Goal: Task Accomplishment & Management: Complete application form

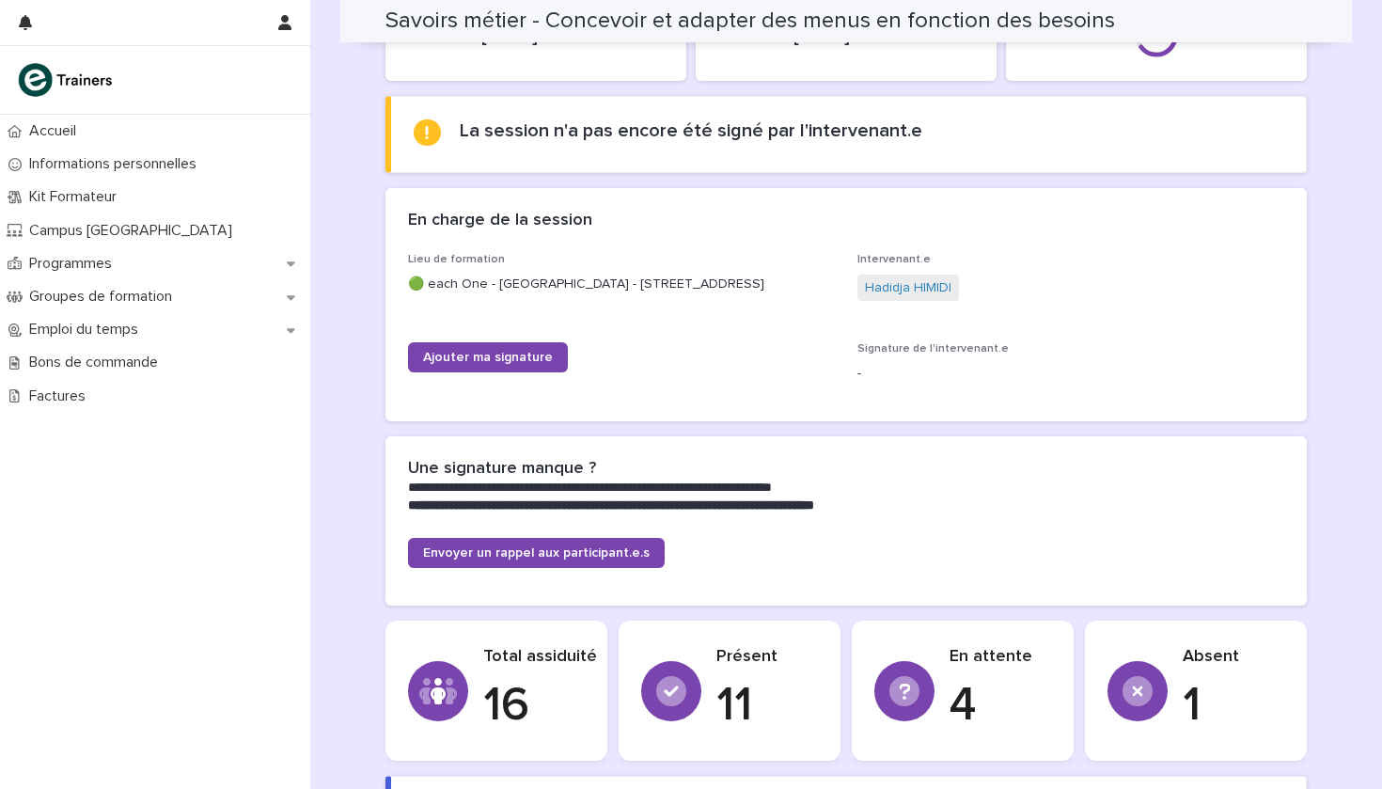
scroll to position [118, 0]
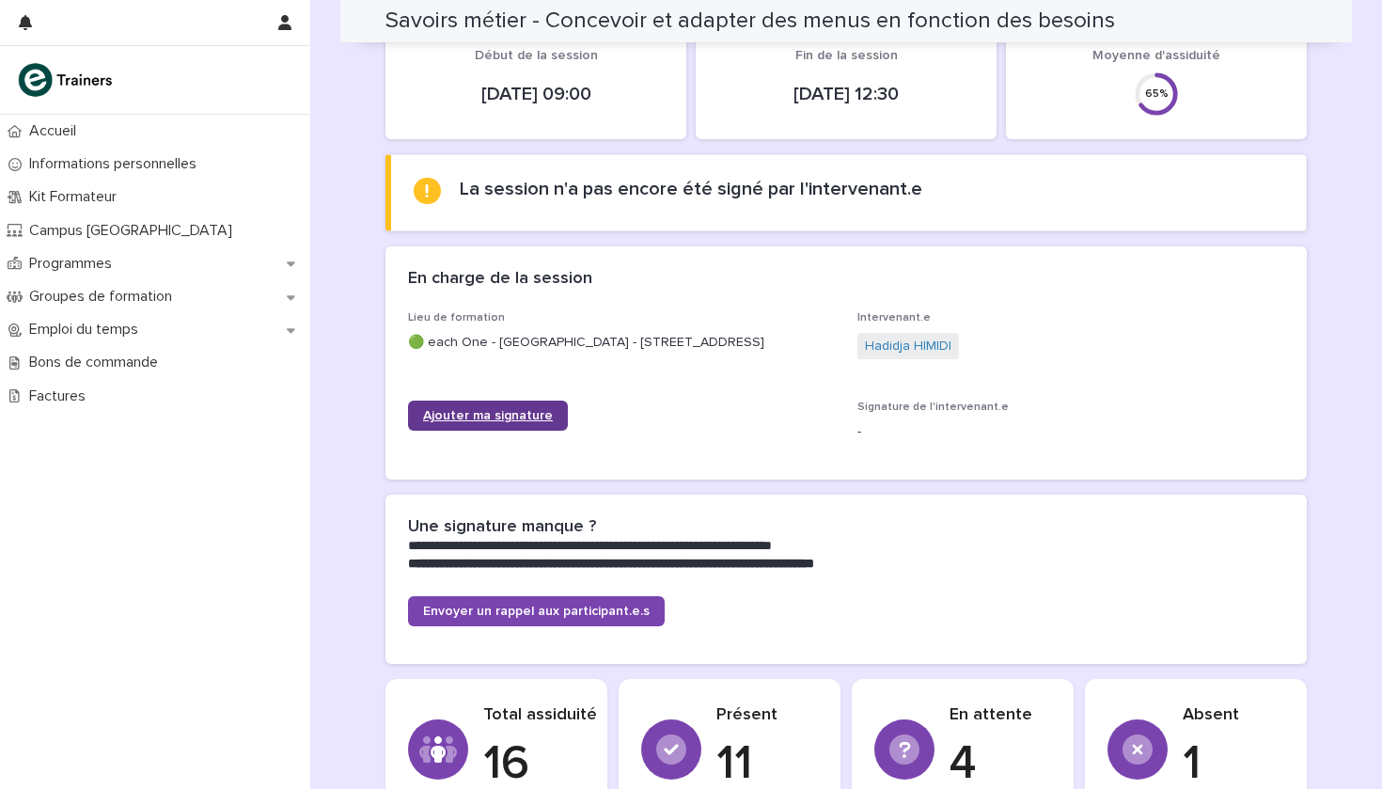
click at [488, 417] on span "Ajouter ma signature" at bounding box center [488, 415] width 130 height 13
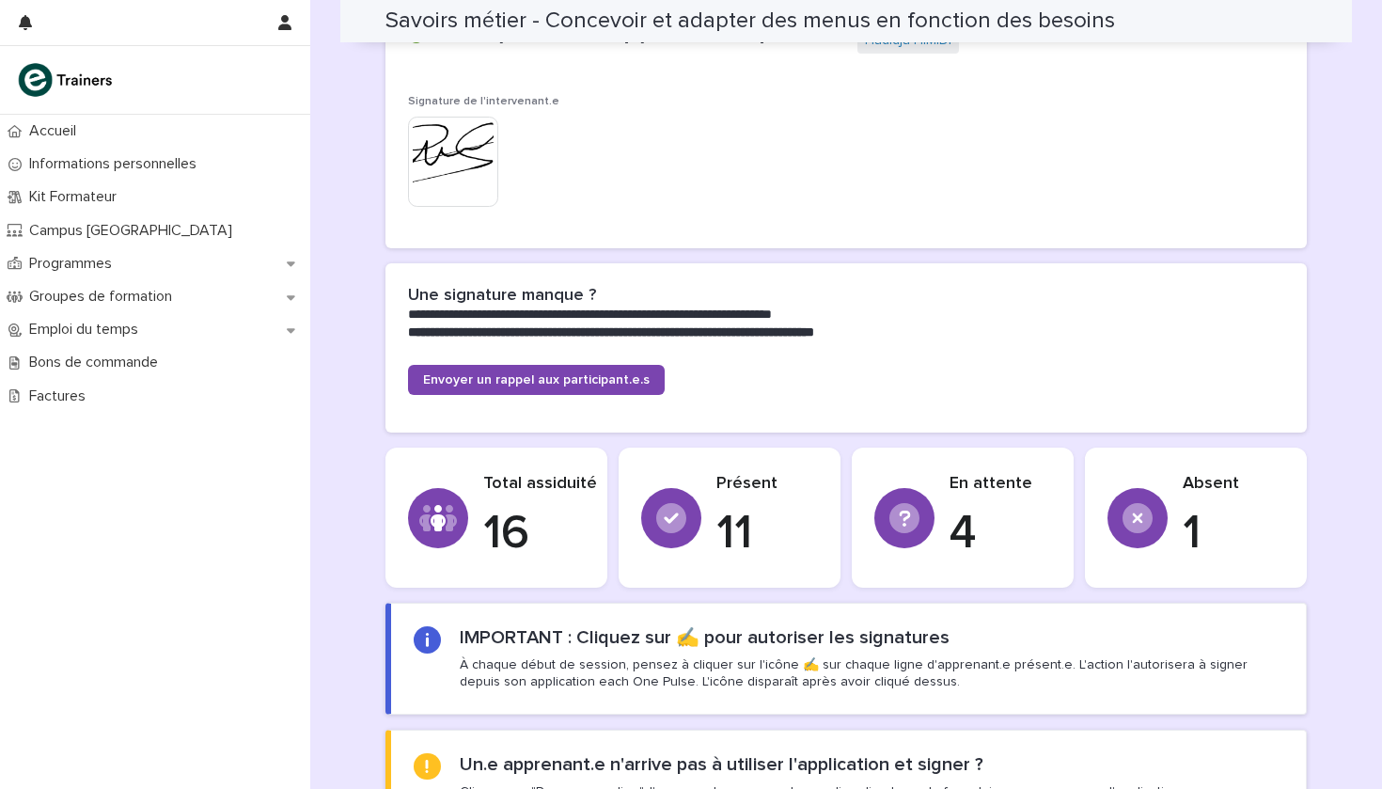
scroll to position [118, 0]
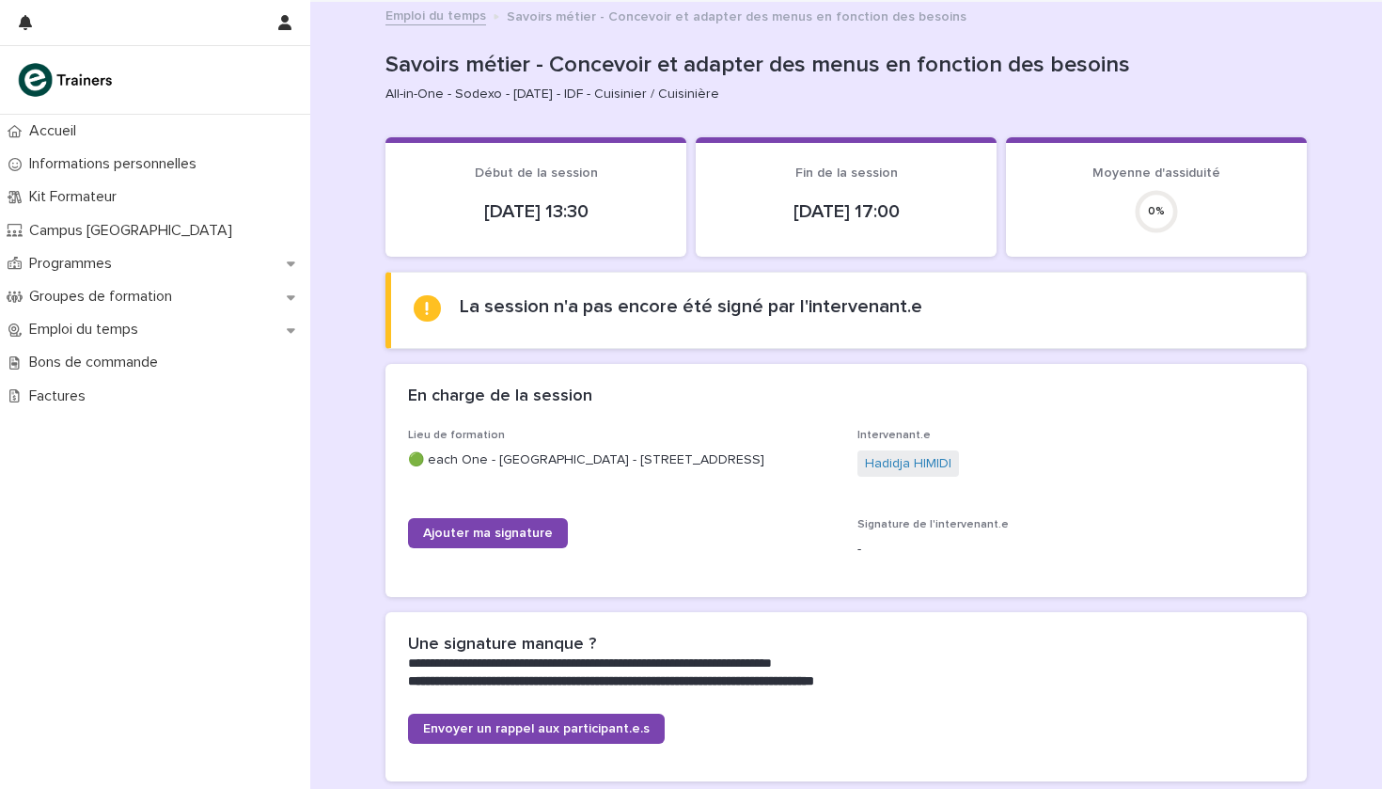
click at [502, 544] on div "Ajouter ma signature" at bounding box center [621, 540] width 427 height 45
click at [502, 530] on span "Ajouter ma signature" at bounding box center [488, 532] width 130 height 13
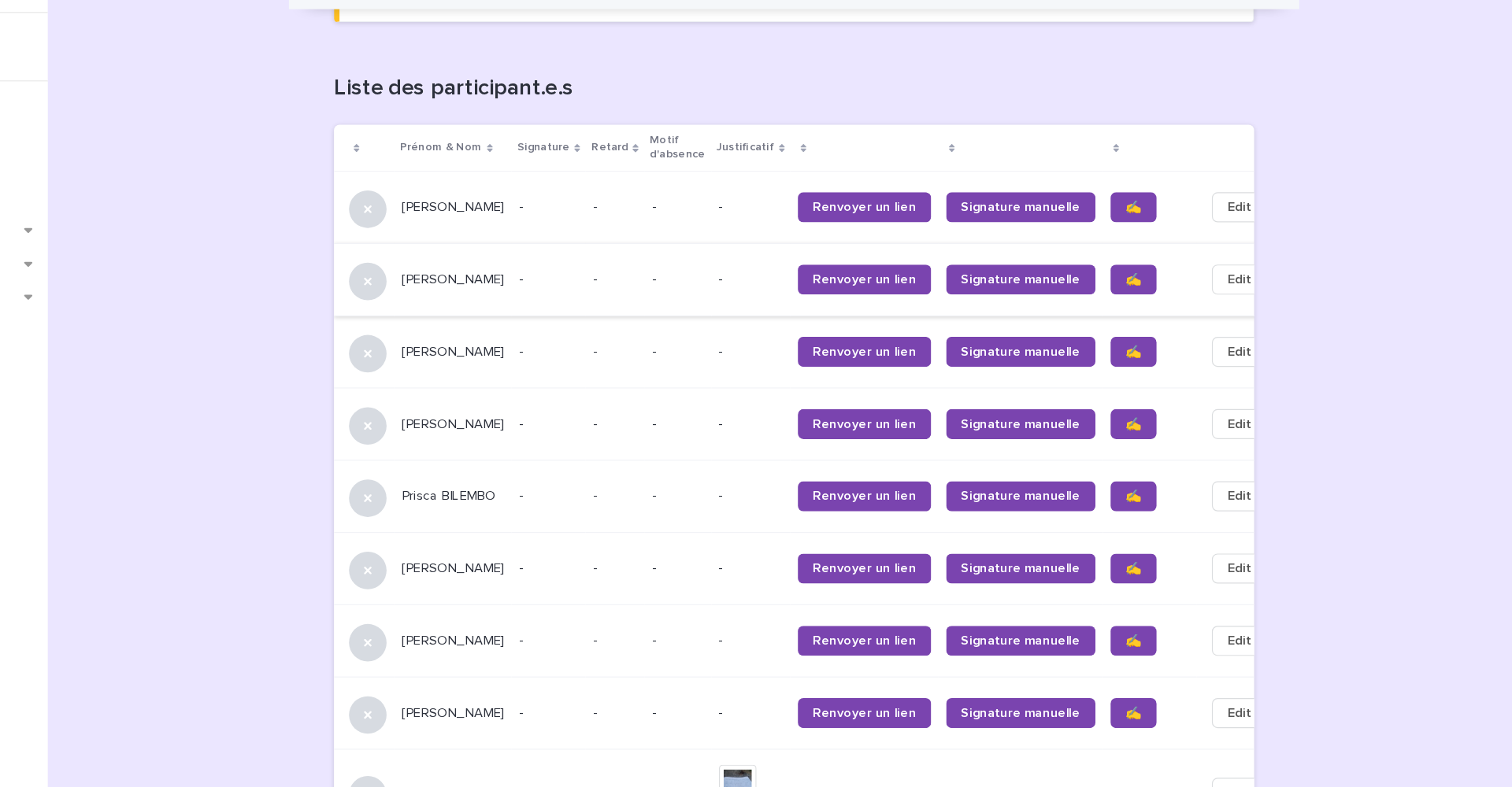
scroll to position [961, 0]
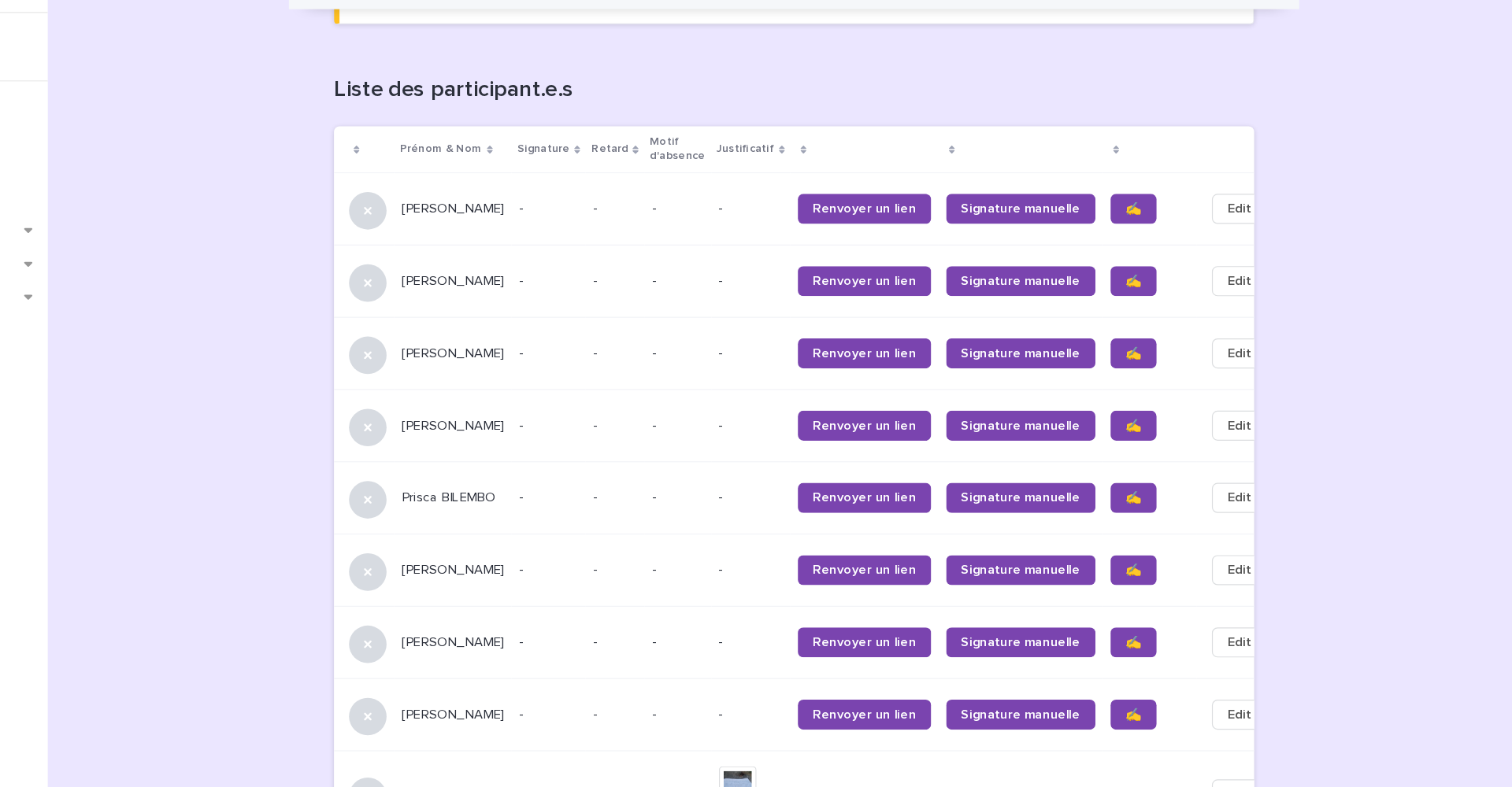
click at [1157, 198] on span "✍️" at bounding box center [1170, 203] width 13 height 11
click at [1157, 258] on span "✍️" at bounding box center [1170, 263] width 13 height 11
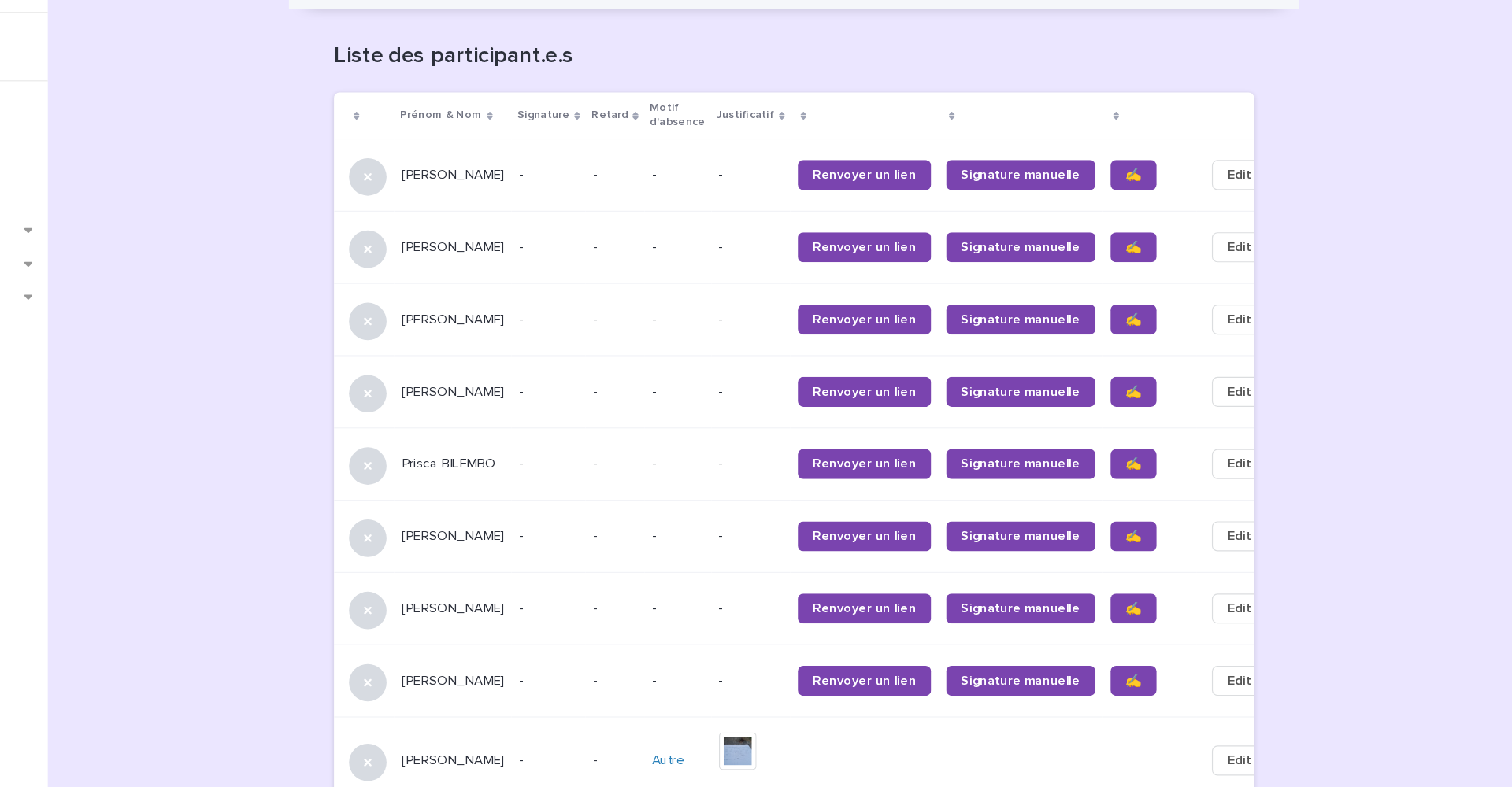
scroll to position [995, 0]
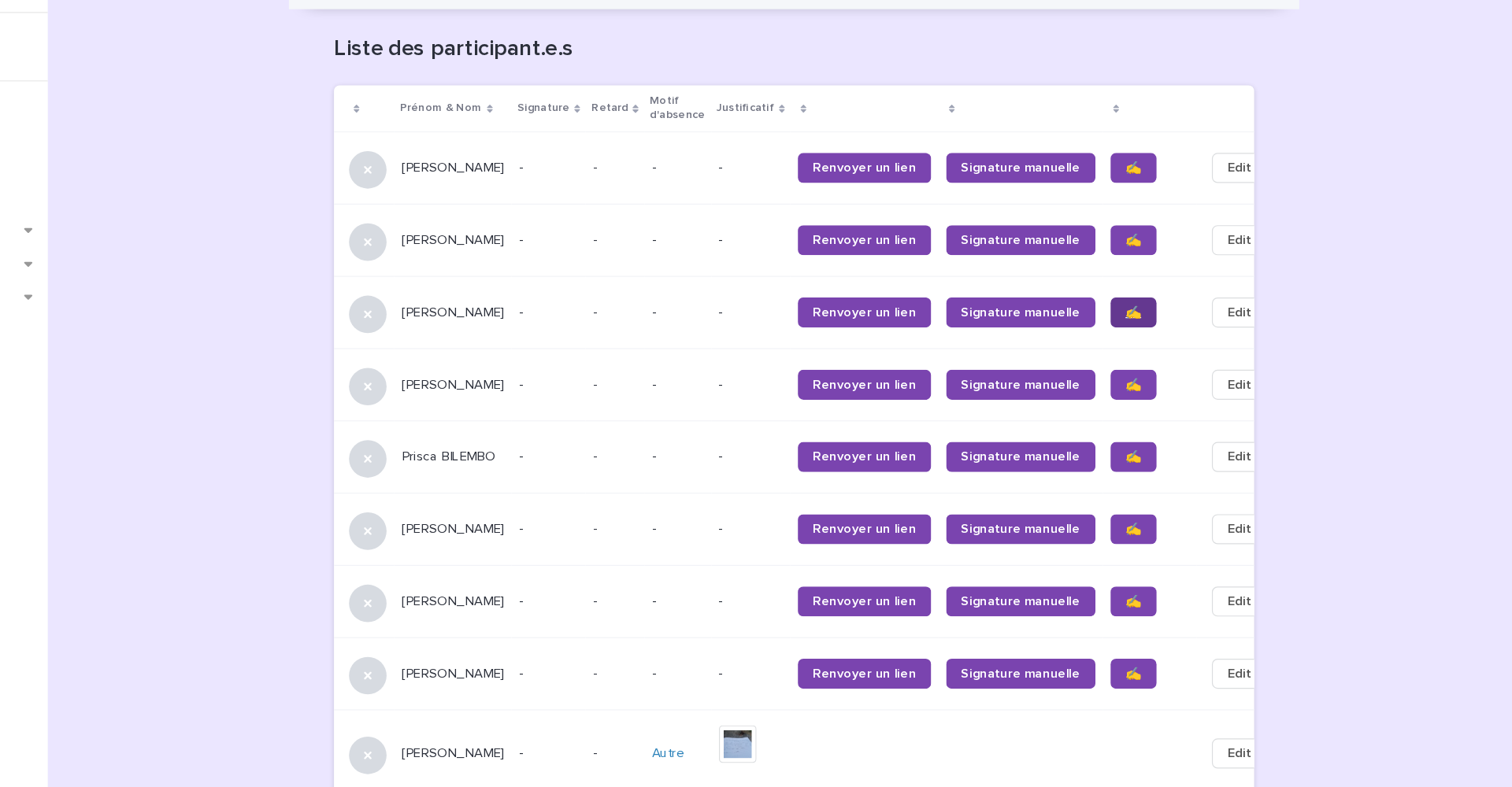
click at [1157, 284] on span "✍️" at bounding box center [1170, 289] width 13 height 11
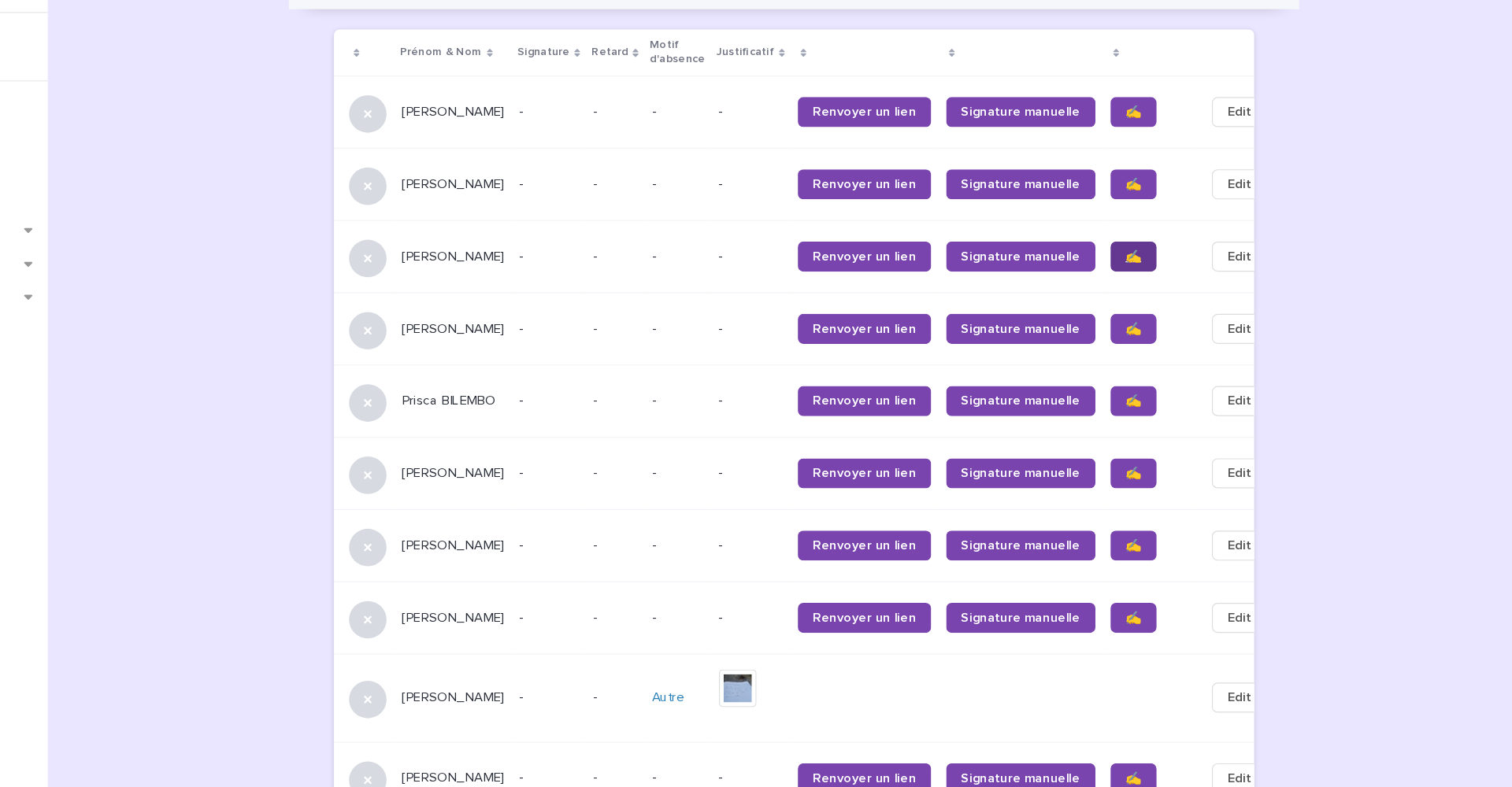
scroll to position [1059, 0]
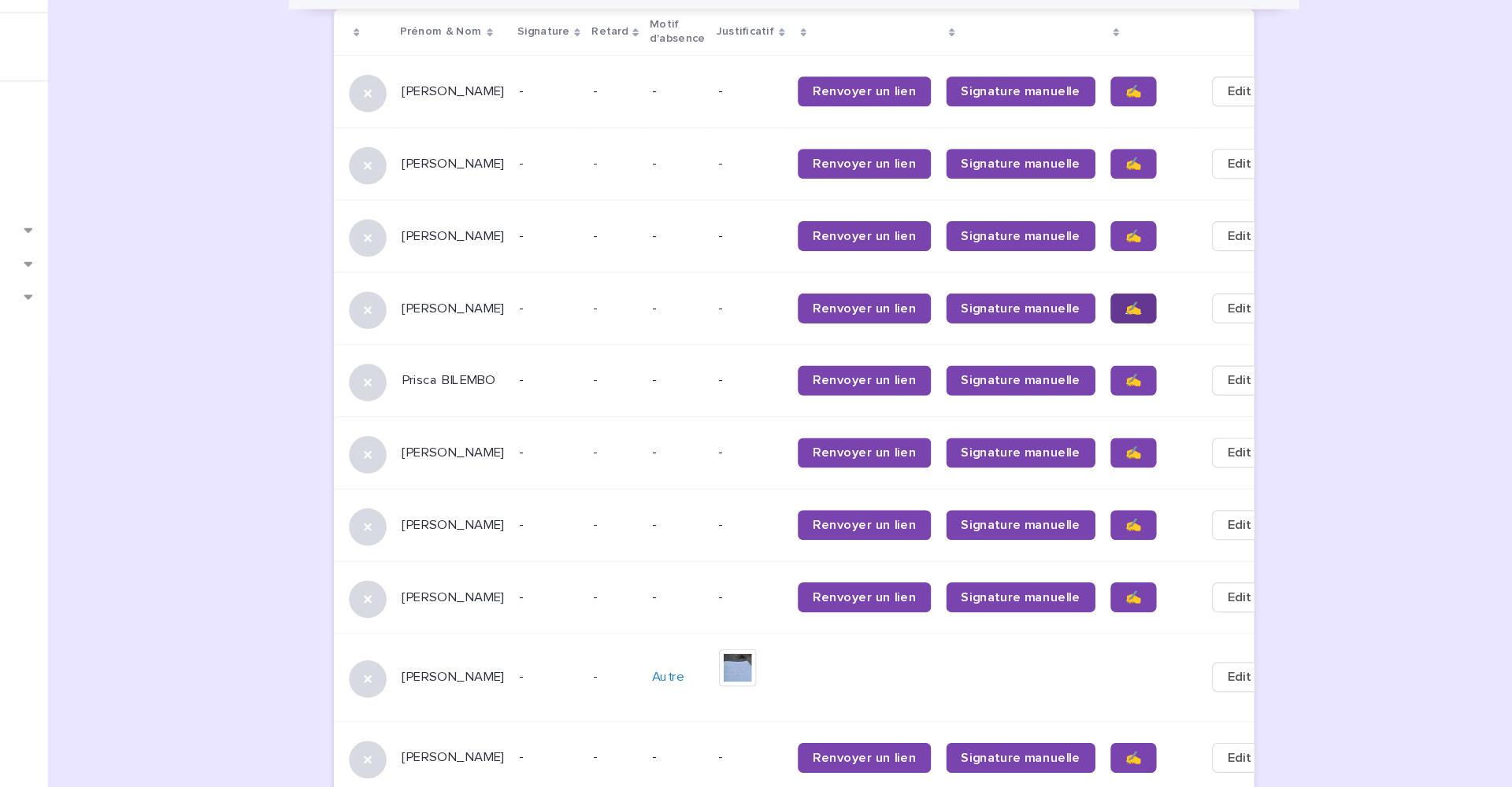
click at [1157, 281] on span "✍️" at bounding box center [1170, 286] width 13 height 11
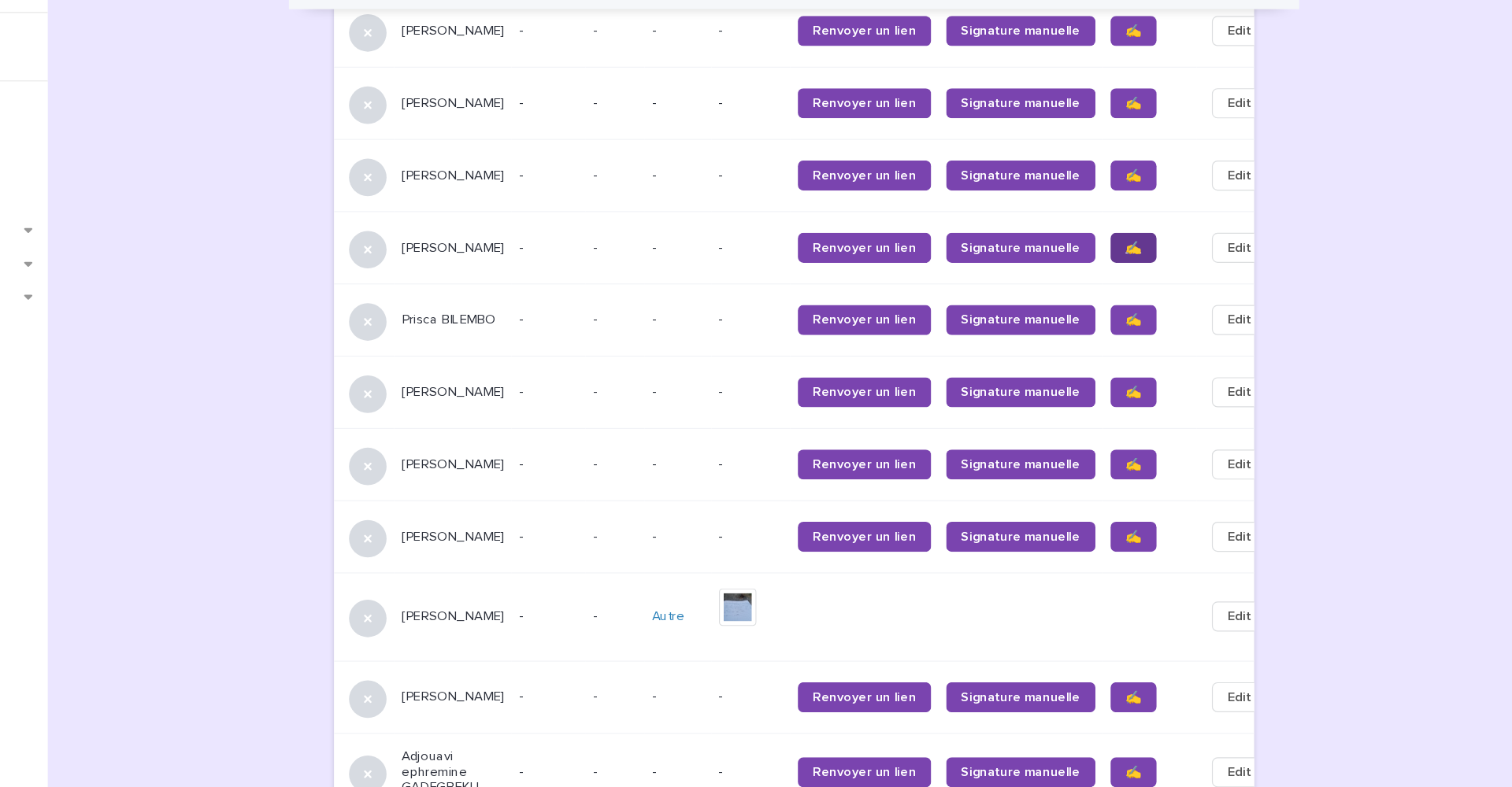
scroll to position [1115, 0]
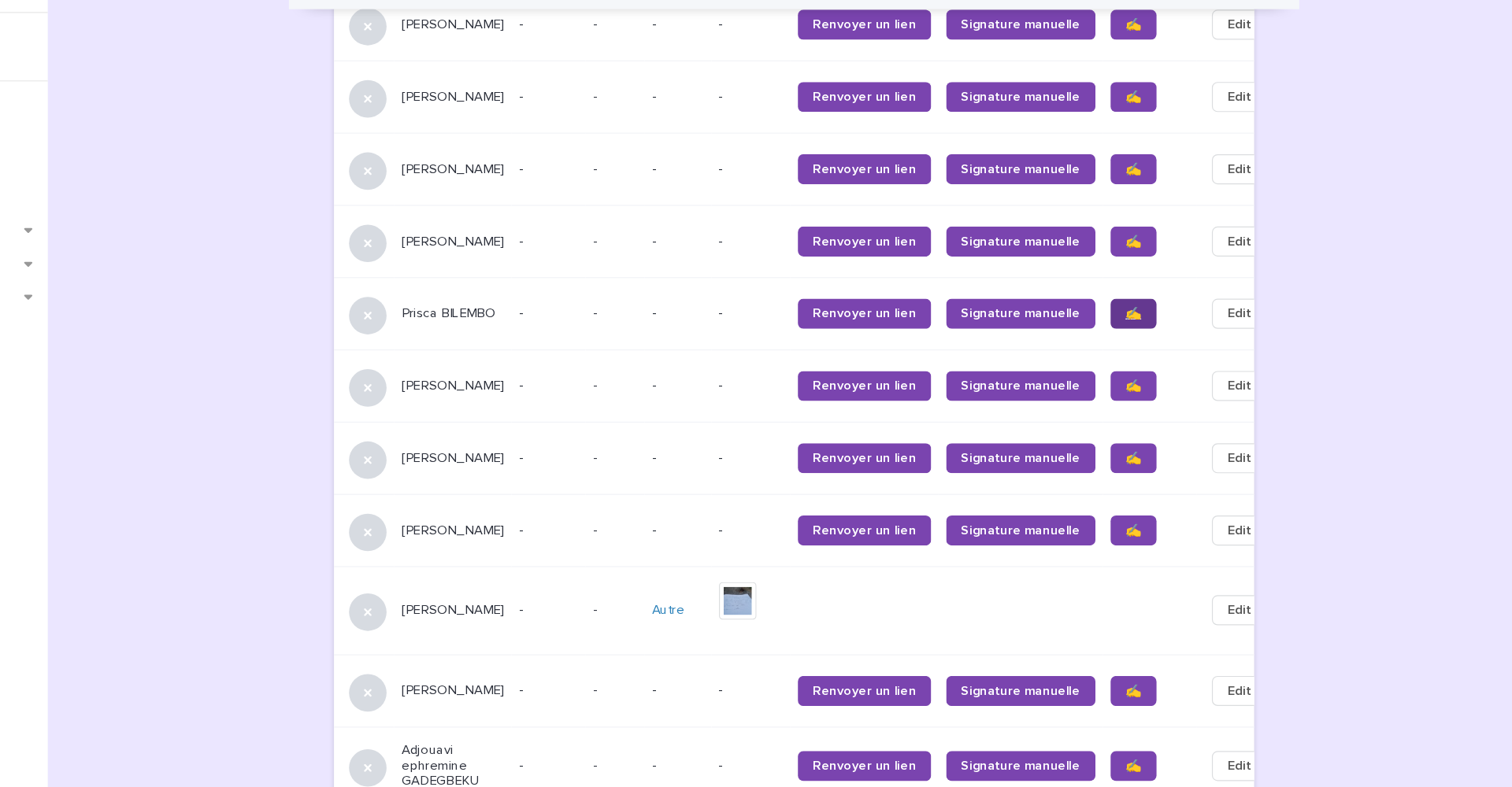
click at [1157, 285] on span "✍️" at bounding box center [1170, 291] width 13 height 11
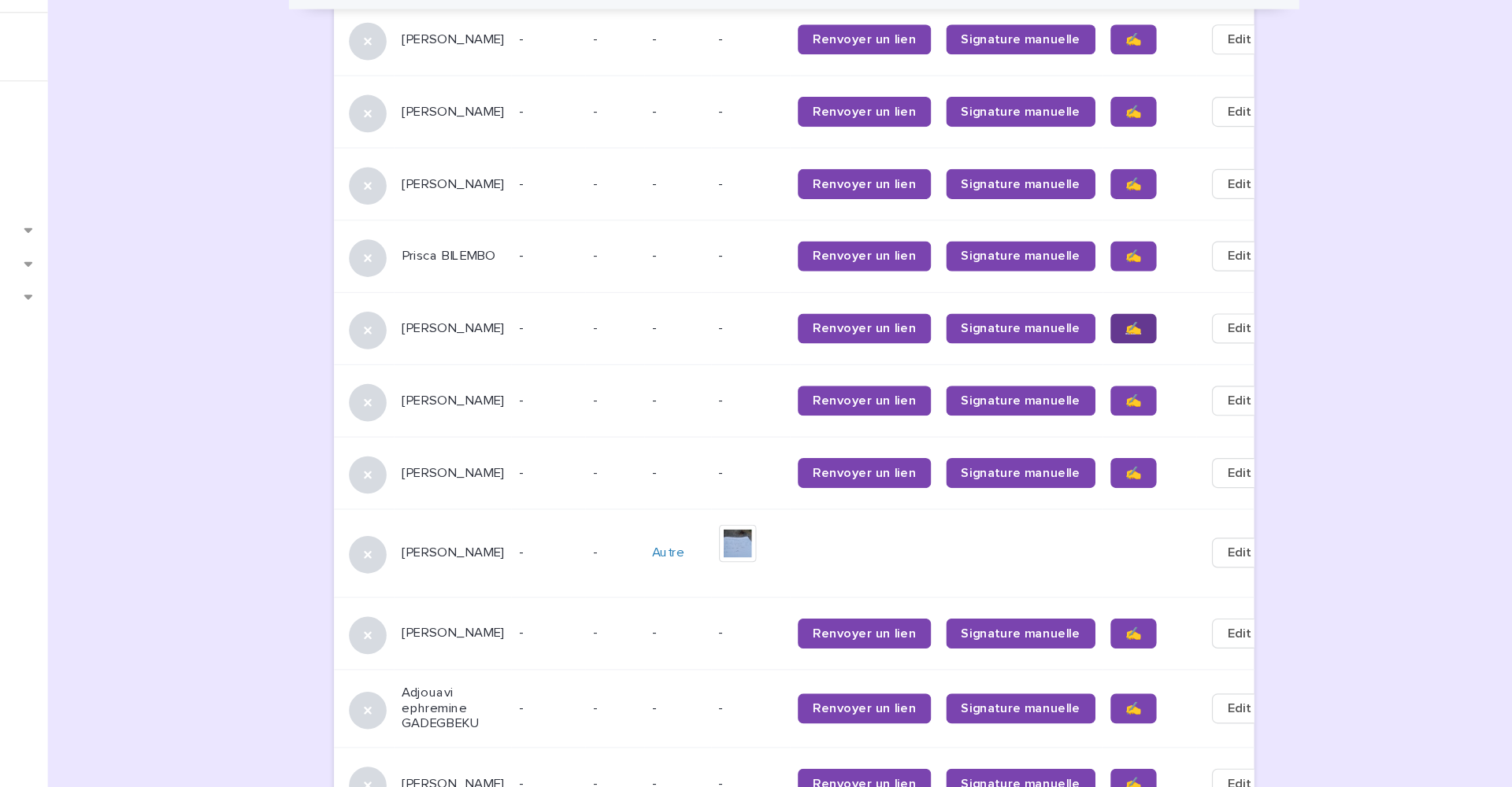
click at [1157, 297] on span "✍️" at bounding box center [1170, 302] width 13 height 11
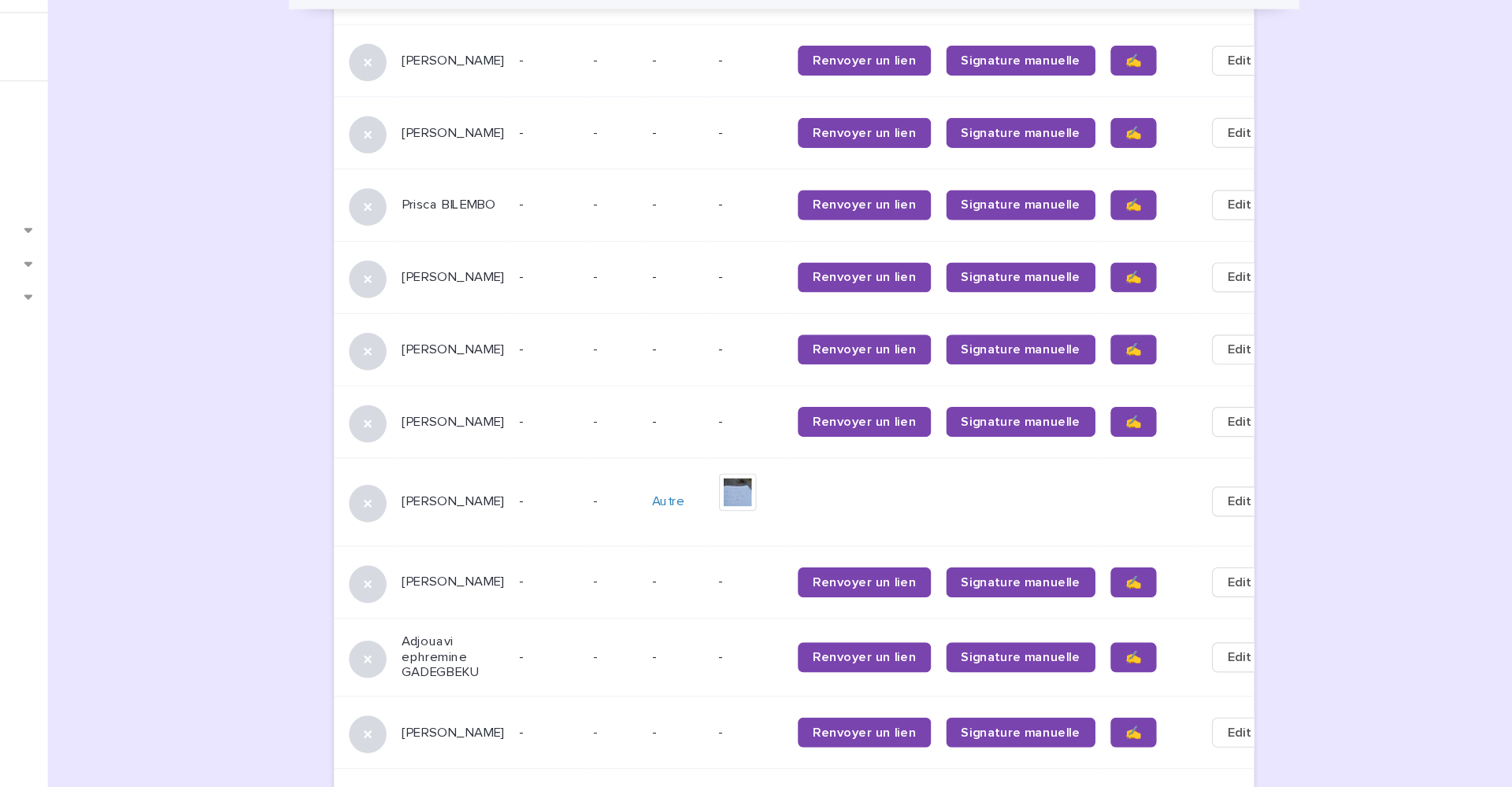
scroll to position [1224, 0]
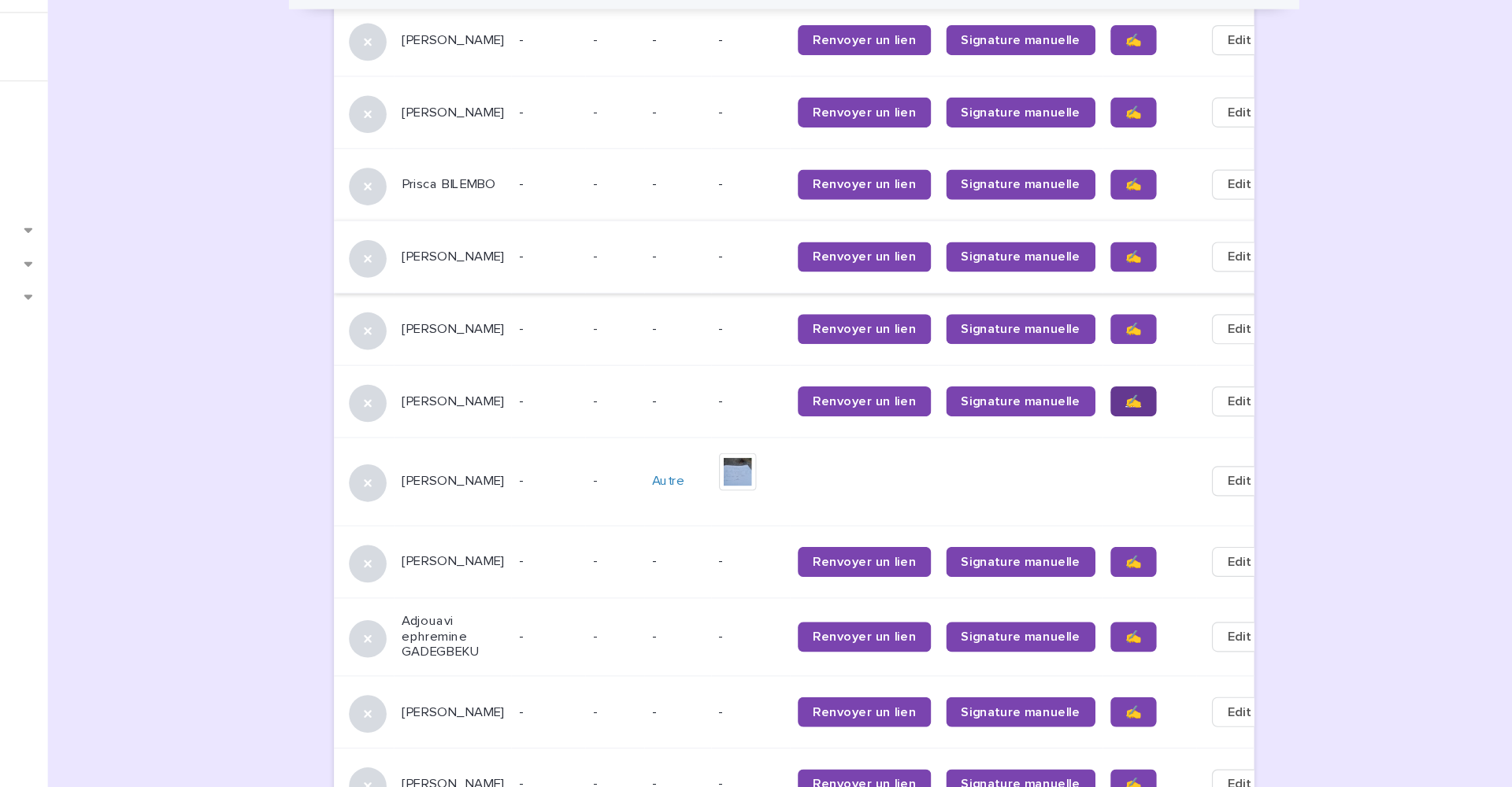
click at [1157, 359] on span "✍️" at bounding box center [1170, 364] width 13 height 11
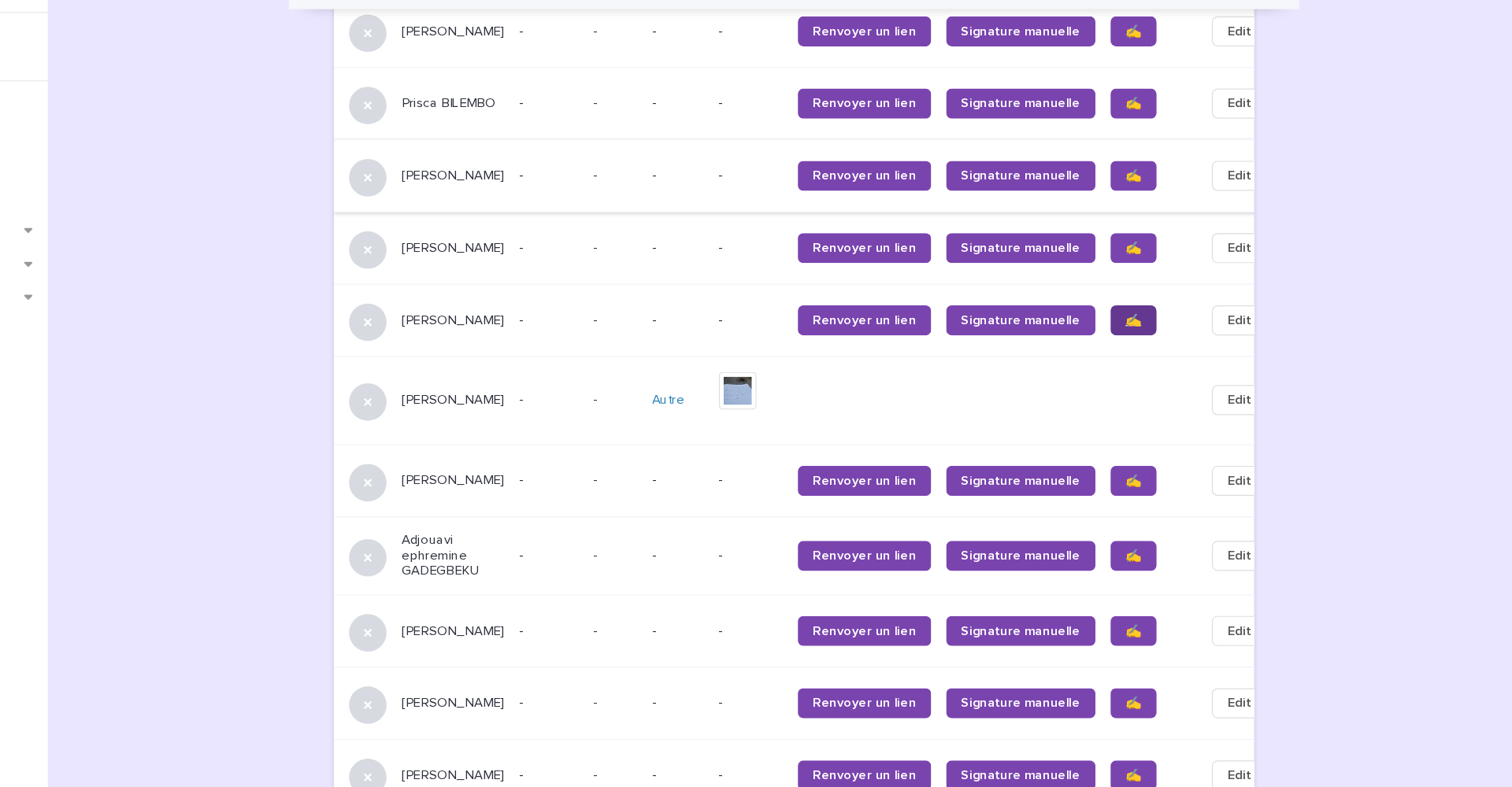
scroll to position [1350, 0]
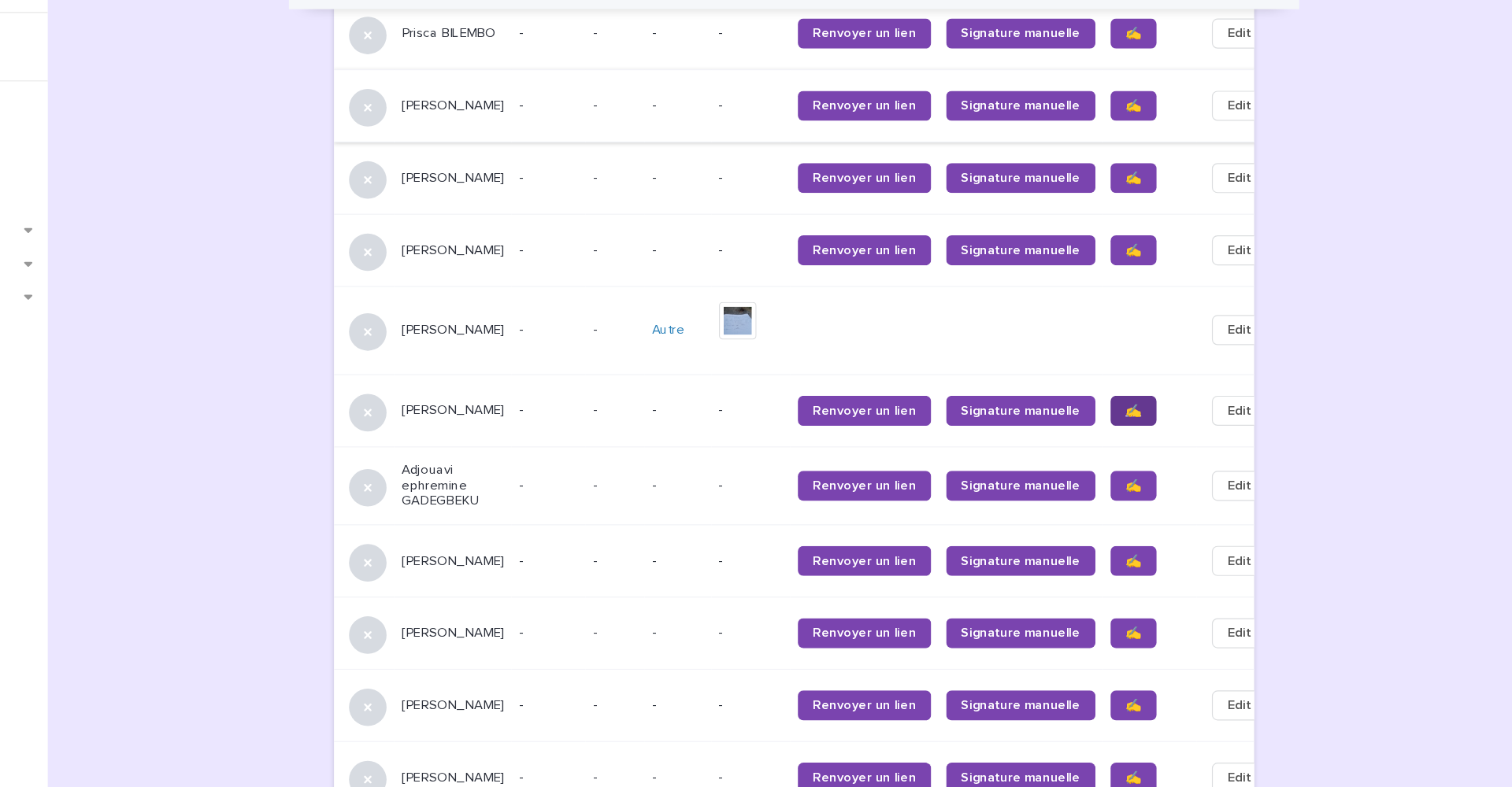
click at [1157, 367] on span "✍️" at bounding box center [1170, 372] width 13 height 11
click at [1157, 430] on span "✍️" at bounding box center [1170, 435] width 13 height 11
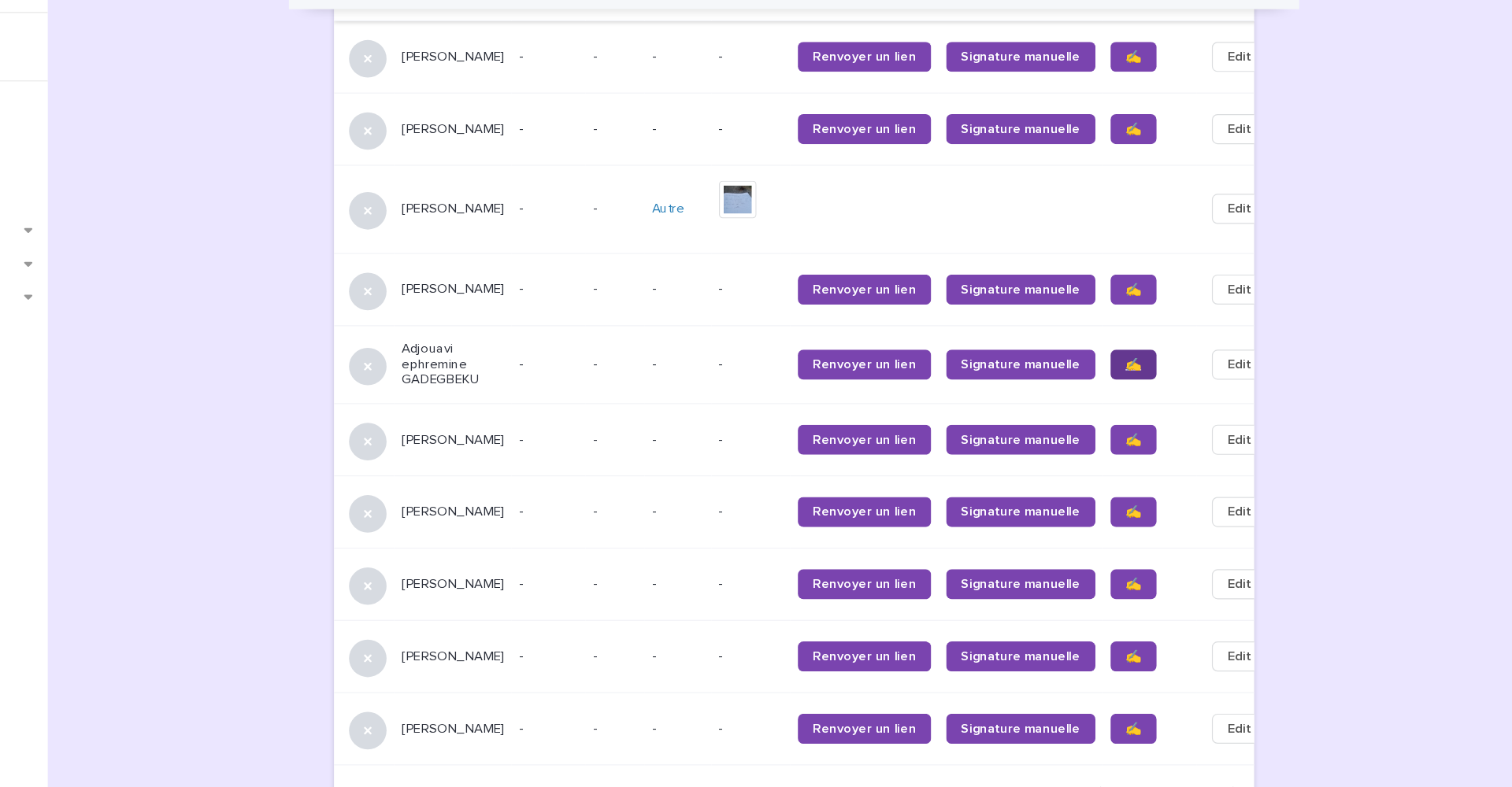
scroll to position [1458, 0]
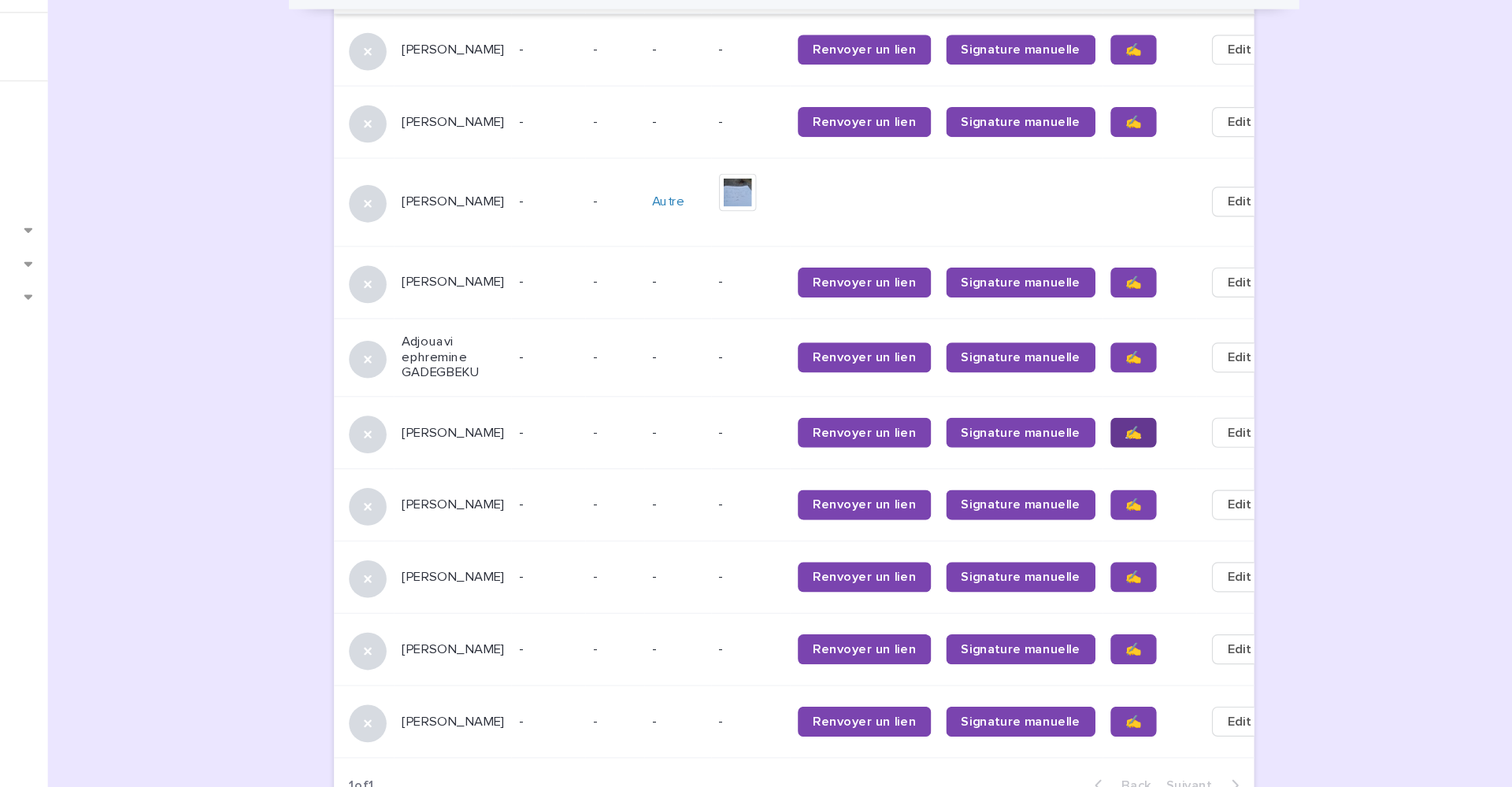
click at [1157, 385] on span "✍️" at bounding box center [1170, 390] width 13 height 11
click at [1157, 445] on span "✍️" at bounding box center [1170, 450] width 13 height 11
click at [1157, 506] on span "✍️" at bounding box center [1170, 511] width 13 height 11
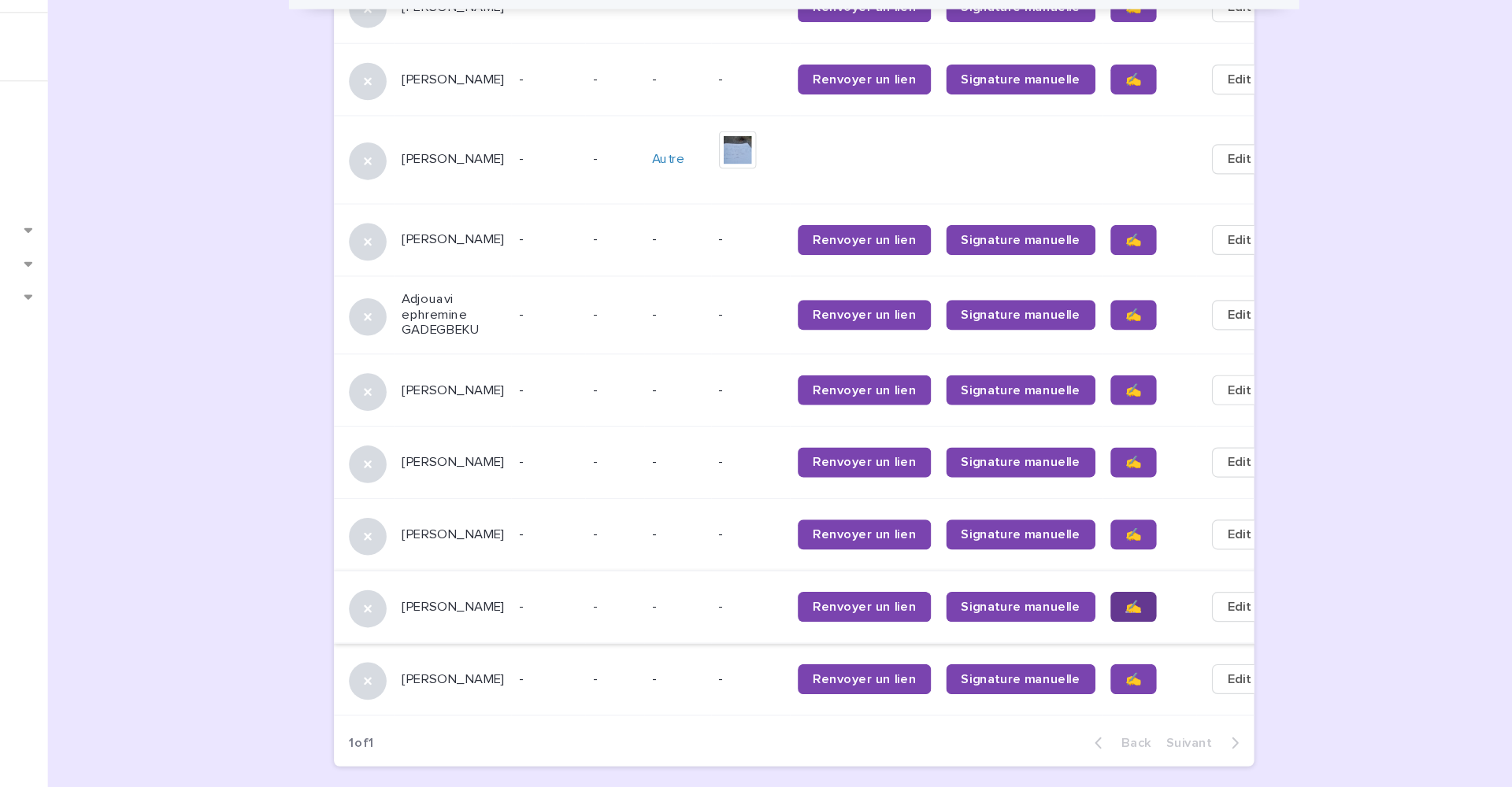
scroll to position [1493, 0]
click at [1157, 532] on span "✍️" at bounding box center [1170, 537] width 13 height 11
click at [1157, 593] on span "✍️" at bounding box center [1170, 598] width 13 height 11
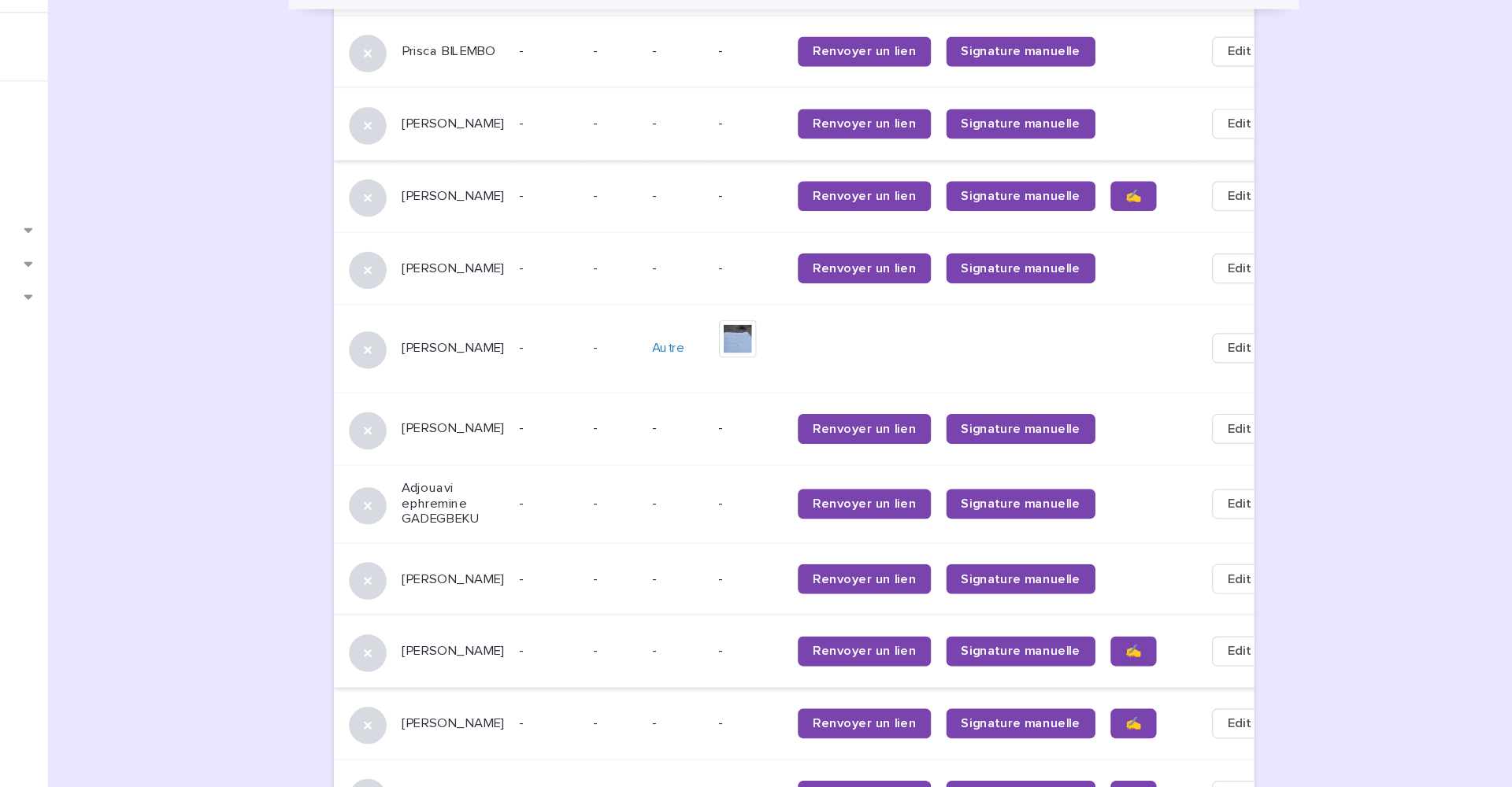
scroll to position [1267, 0]
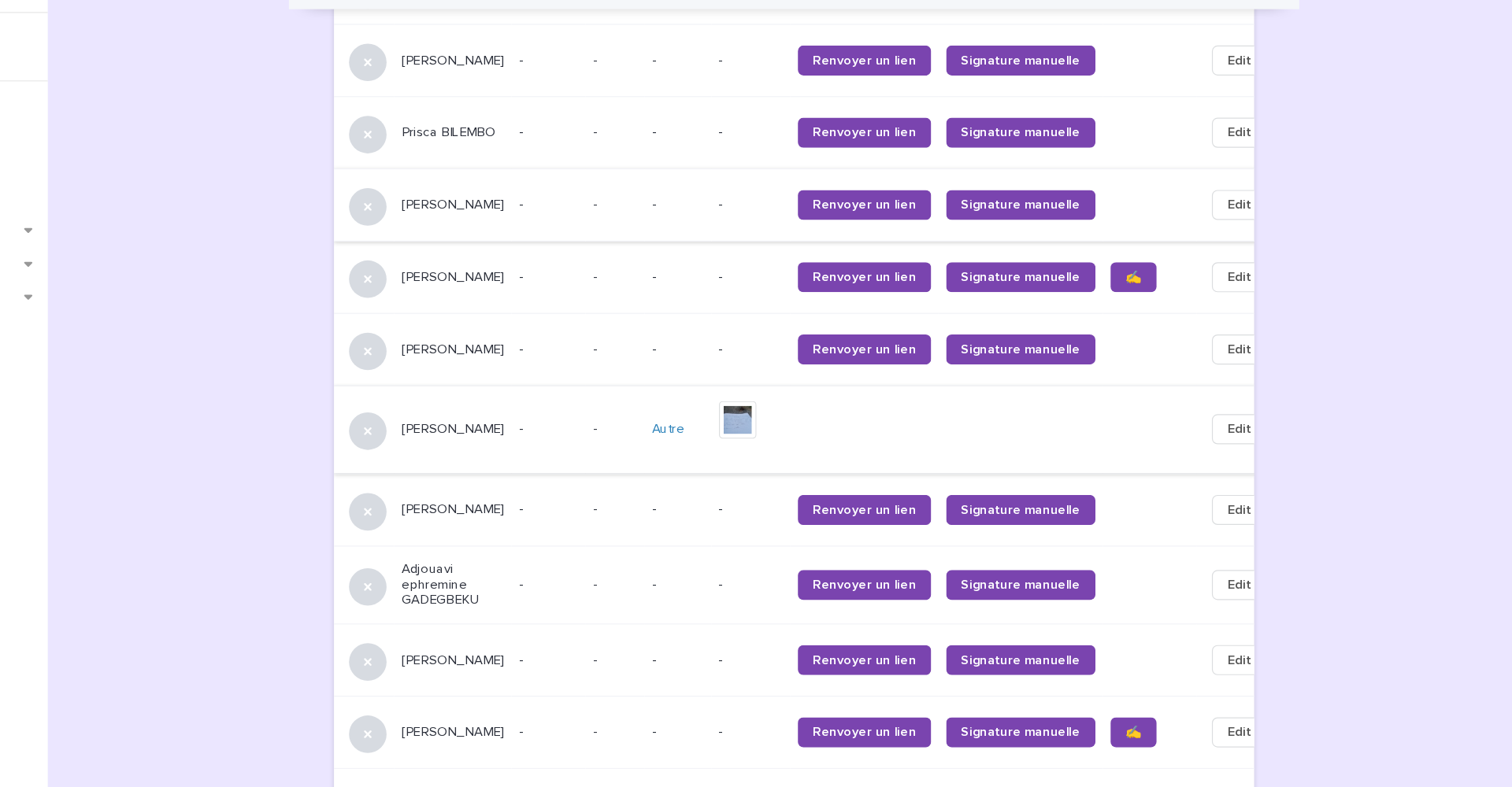
click at [823, 364] on img at bounding box center [839, 380] width 32 height 32
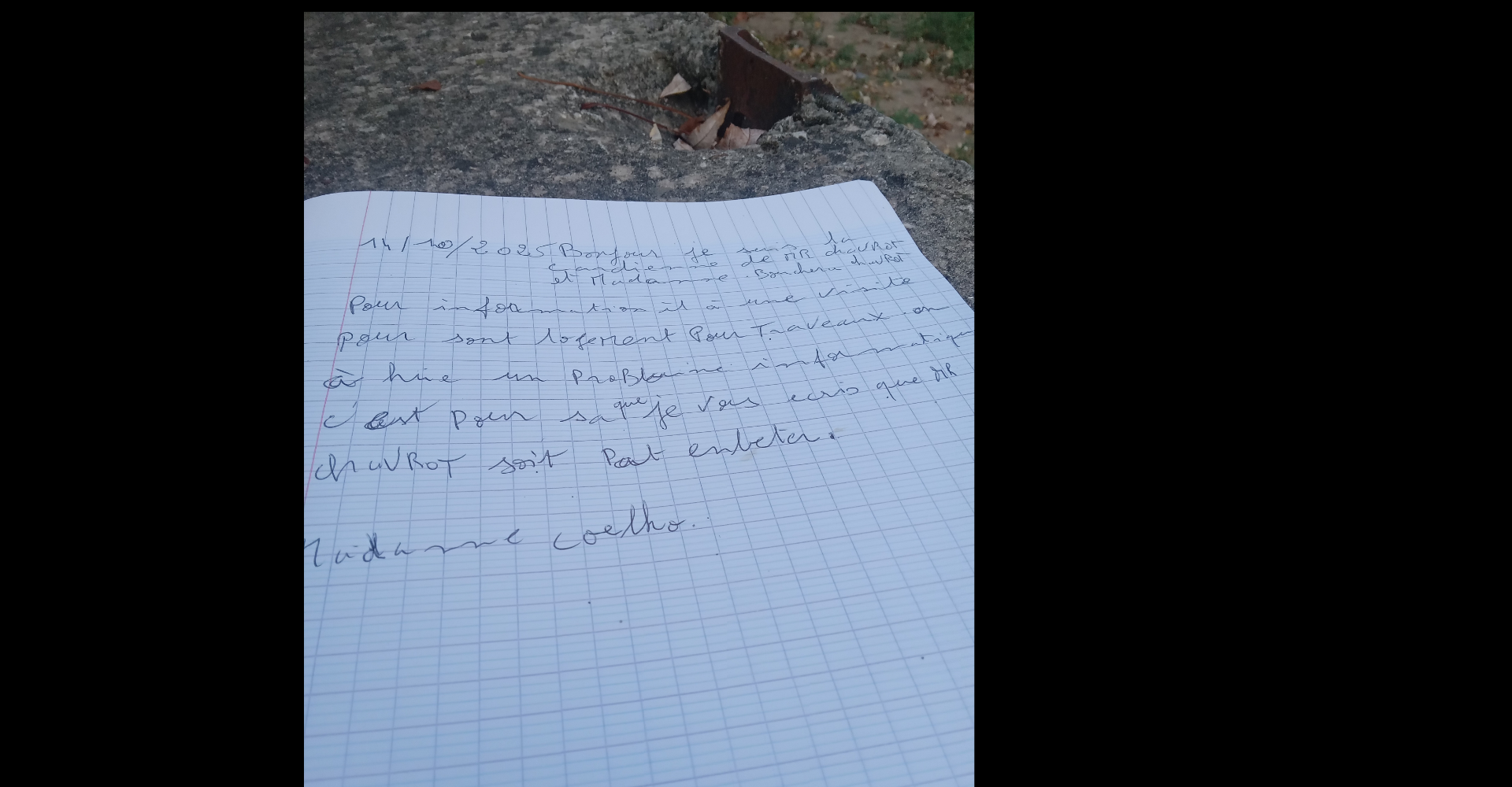
click at [885, 335] on picture at bounding box center [756, 412] width 1512 height 750
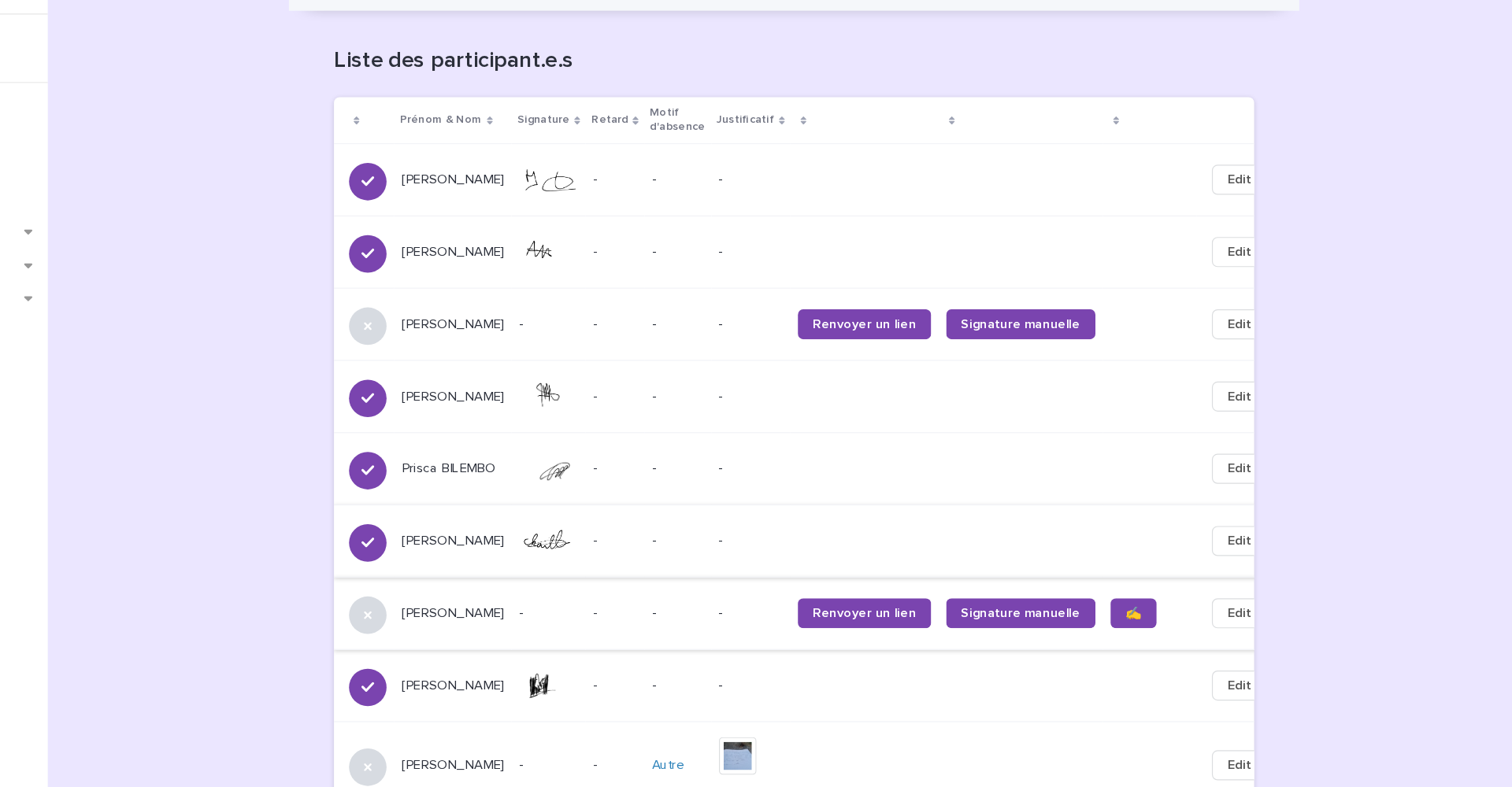
scroll to position [995, 0]
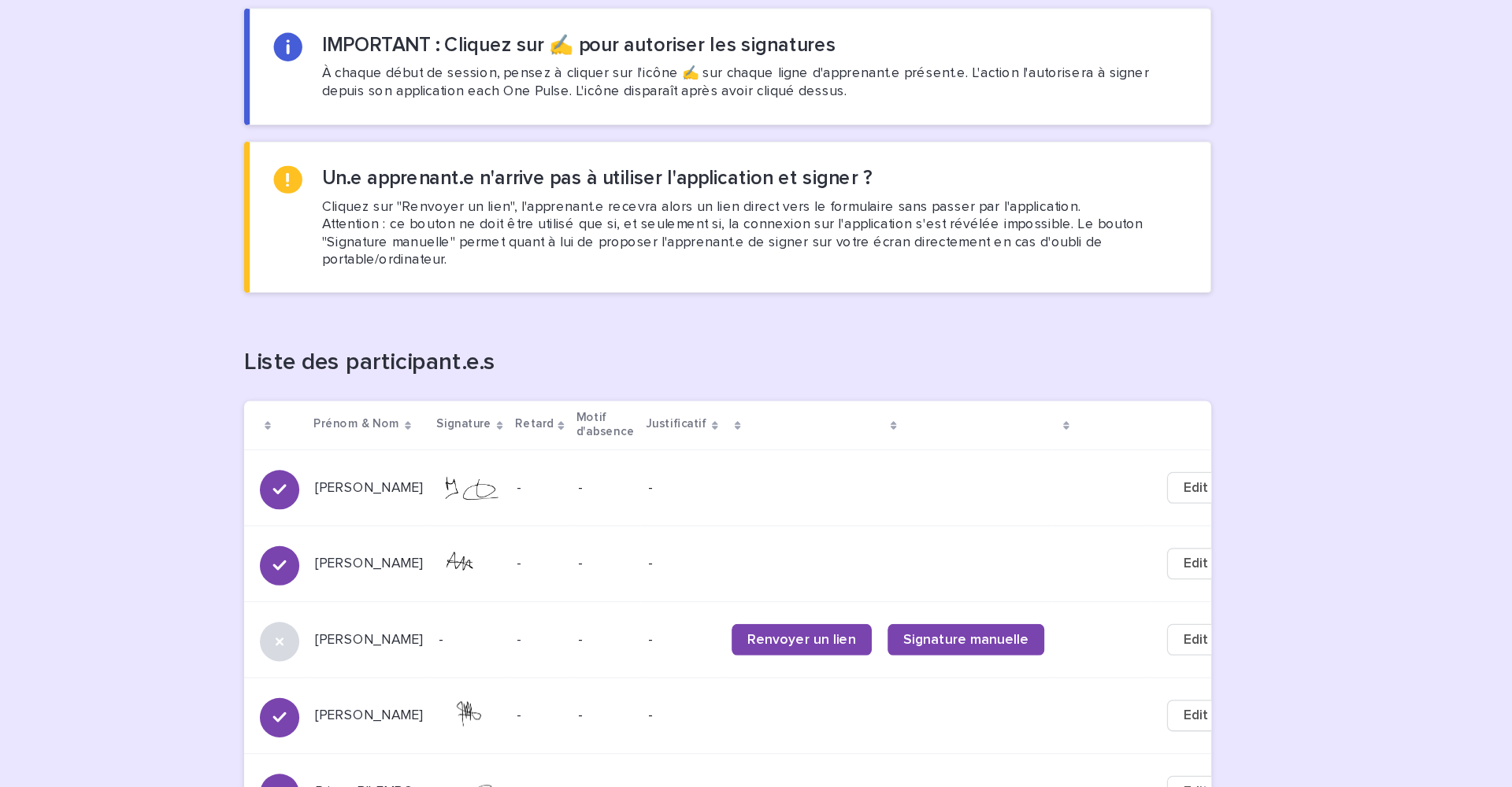
scroll to position [590, 0]
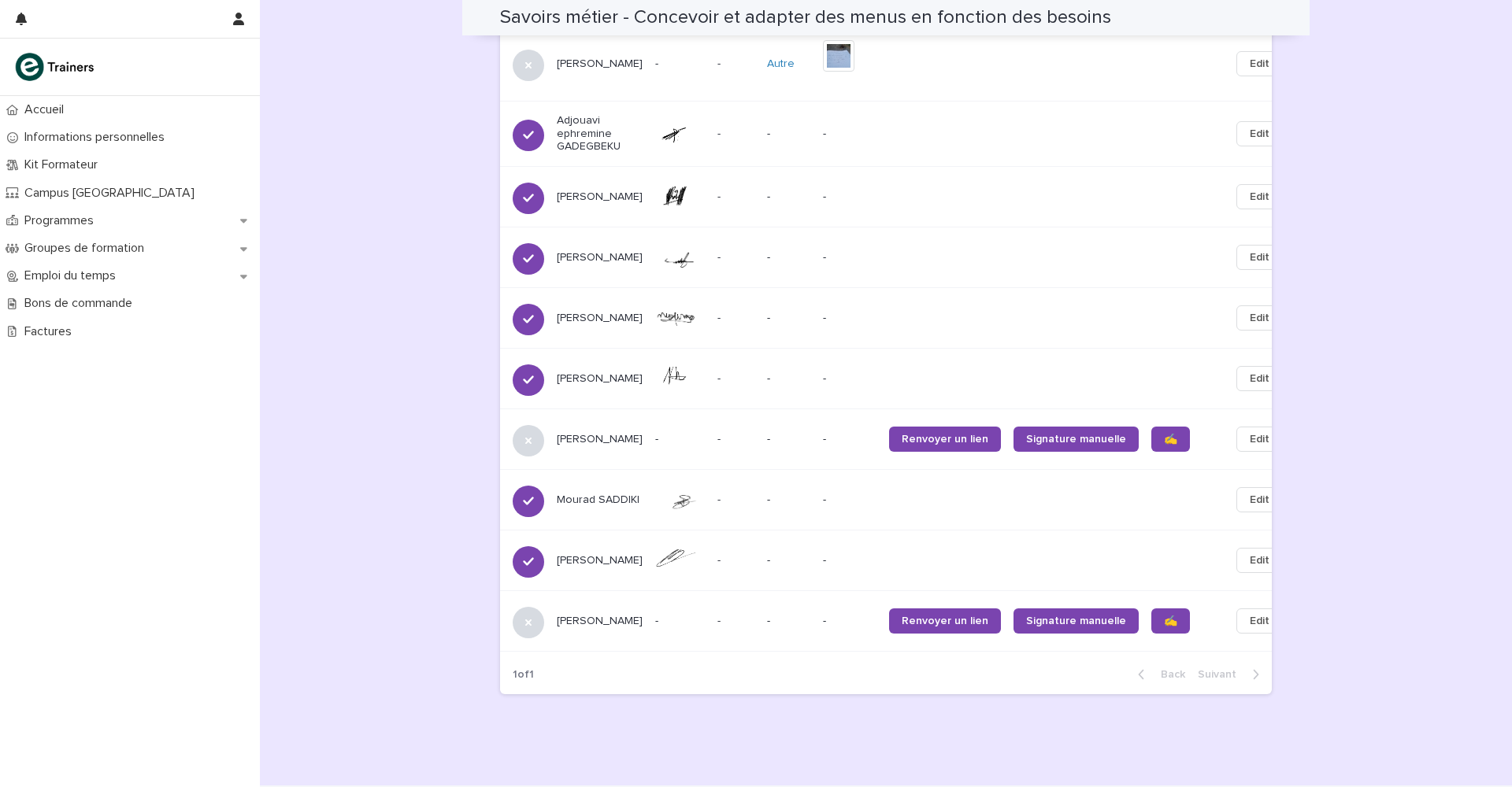
scroll to position [1471, 0]
click at [1164, 433] on span "✍️" at bounding box center [1170, 438] width 13 height 11
click at [1164, 615] on span "✍️" at bounding box center [1170, 620] width 13 height 11
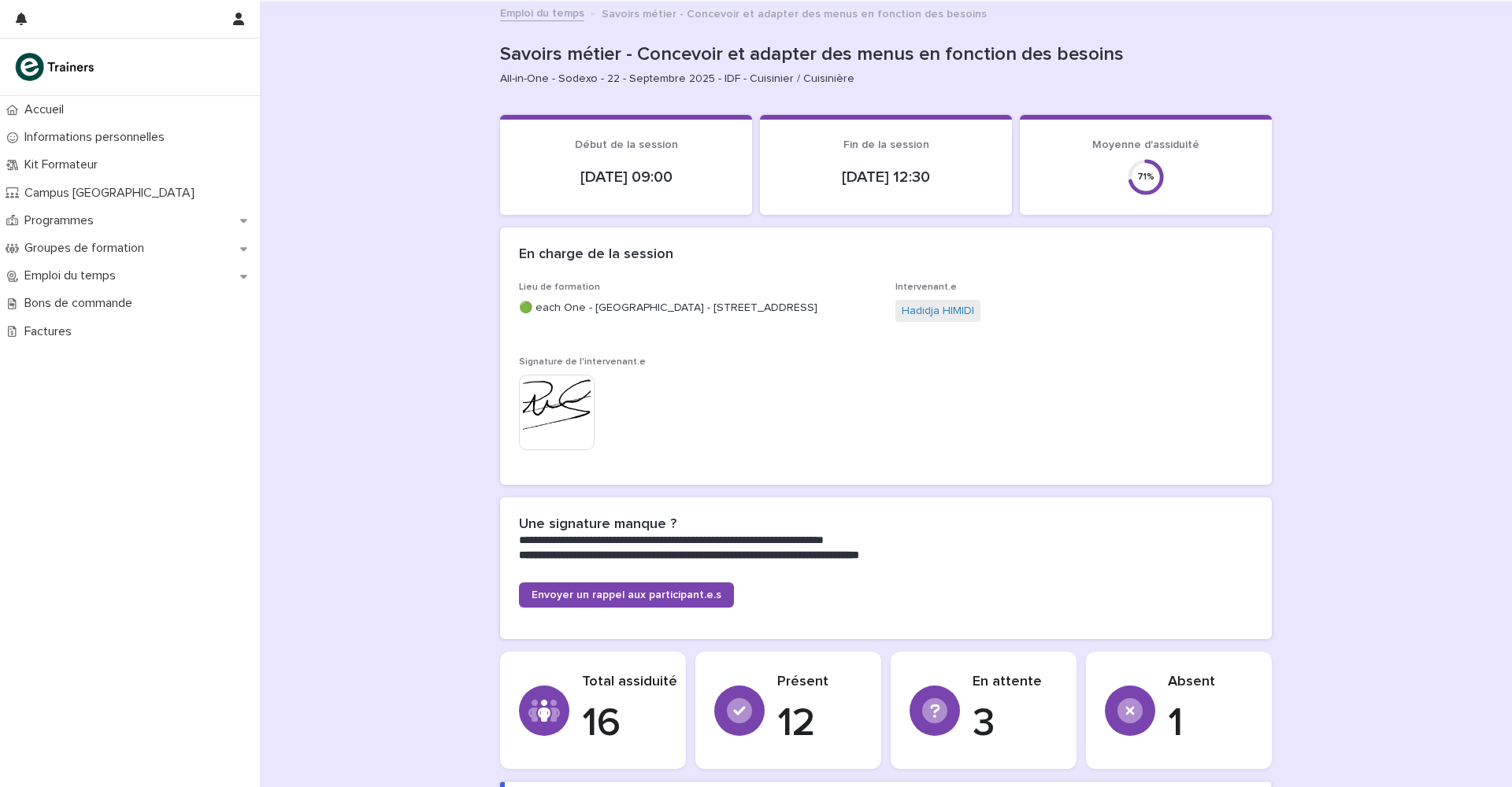
scroll to position [0, 0]
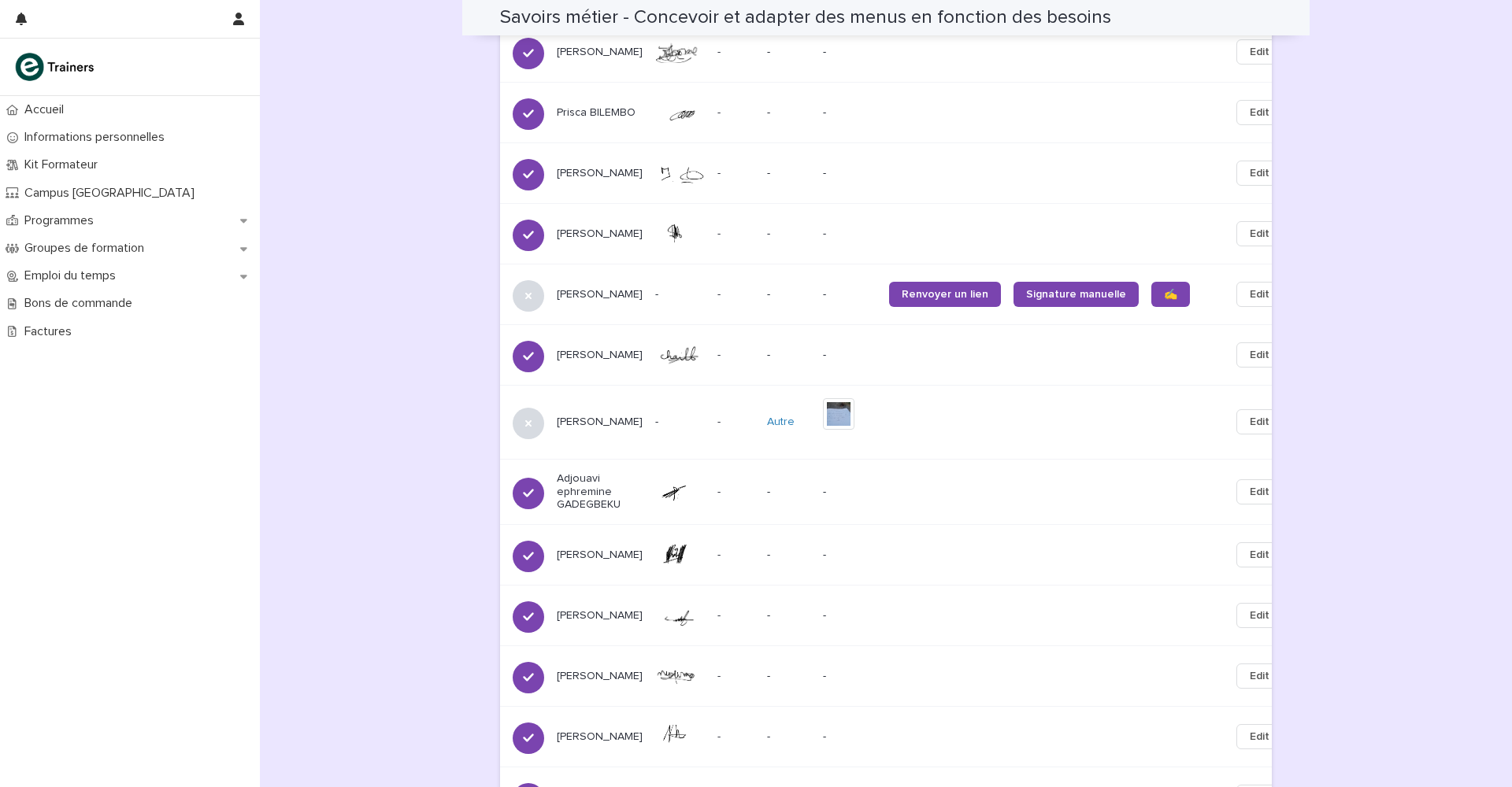
scroll to position [1105, 0]
